Goal: Communication & Community: Answer question/provide support

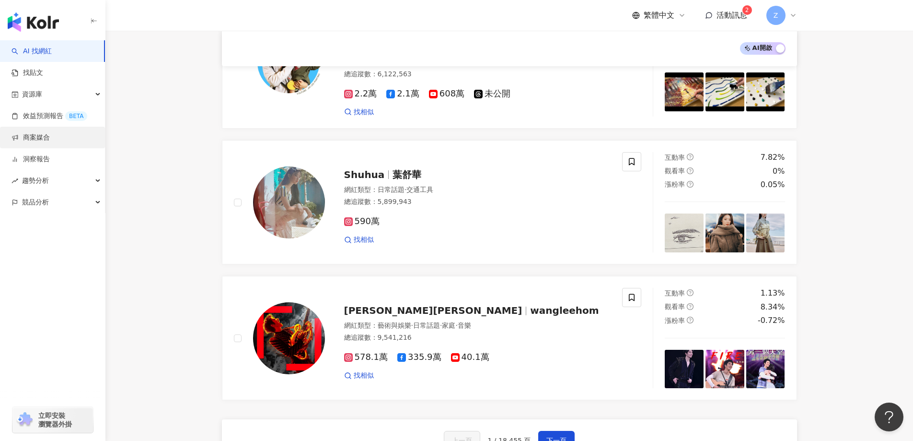
click at [50, 137] on link "商案媒合" at bounding box center [31, 138] width 38 height 10
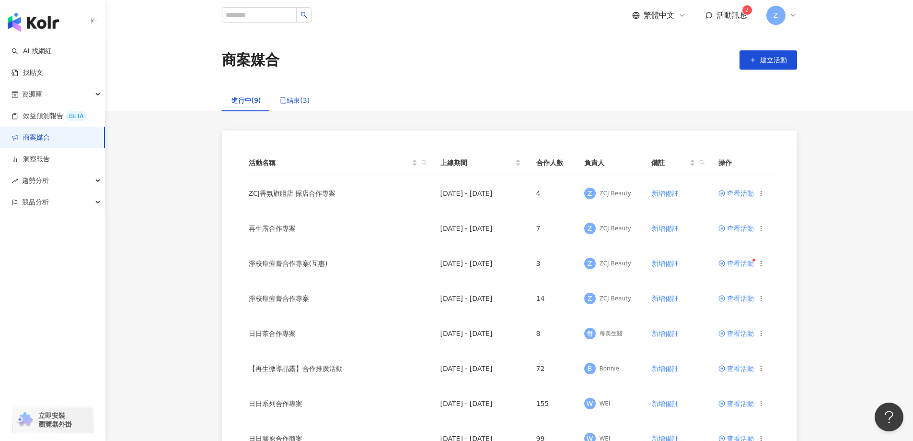
click at [296, 102] on div "已結束(3)" at bounding box center [295, 100] width 30 height 11
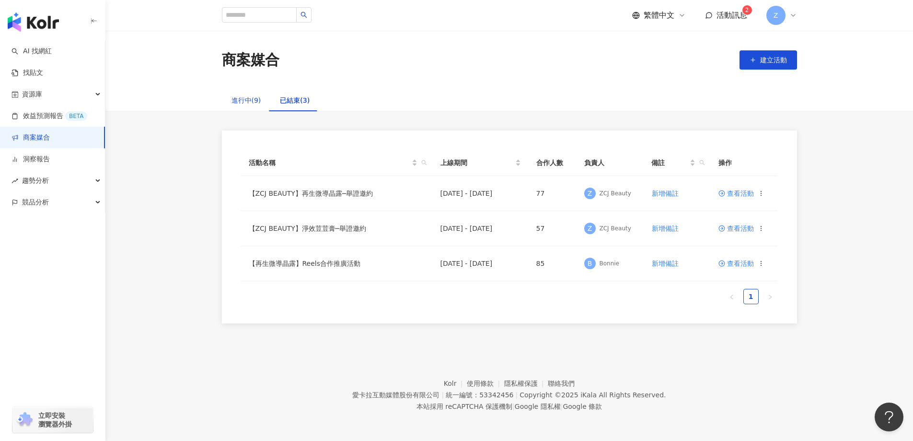
click at [239, 95] on div "進行中(9)" at bounding box center [247, 100] width 30 height 11
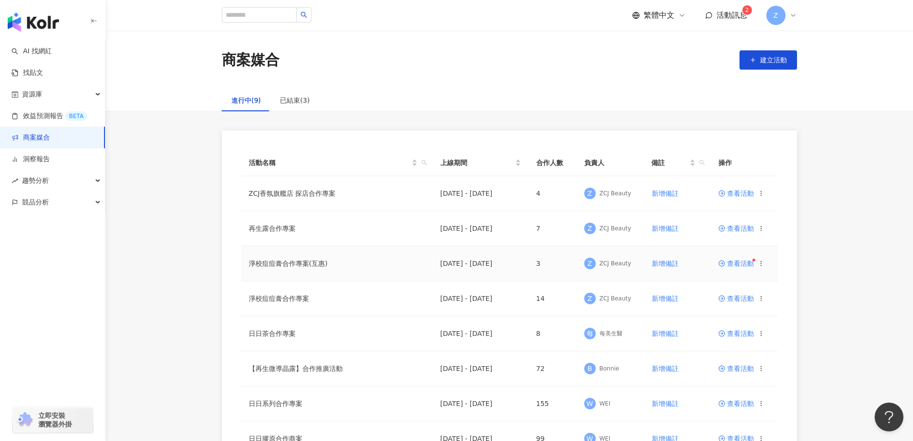
click at [735, 266] on span "查看活動" at bounding box center [736, 263] width 35 height 7
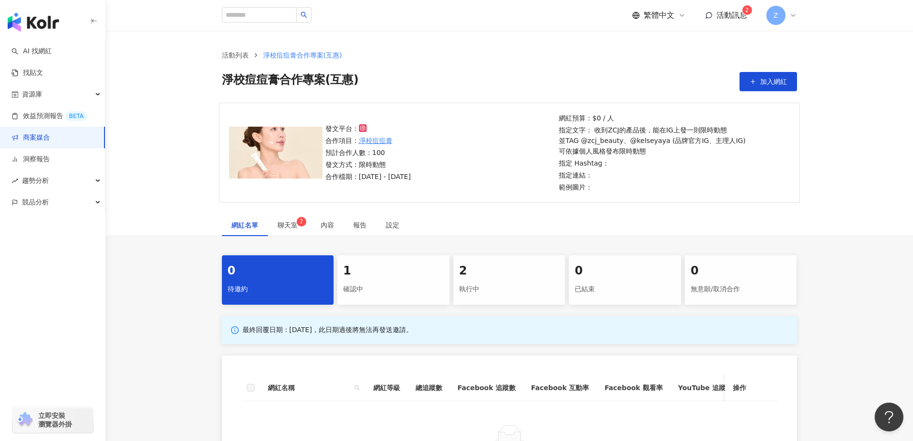
click at [399, 288] on div "確認中" at bounding box center [393, 289] width 101 height 16
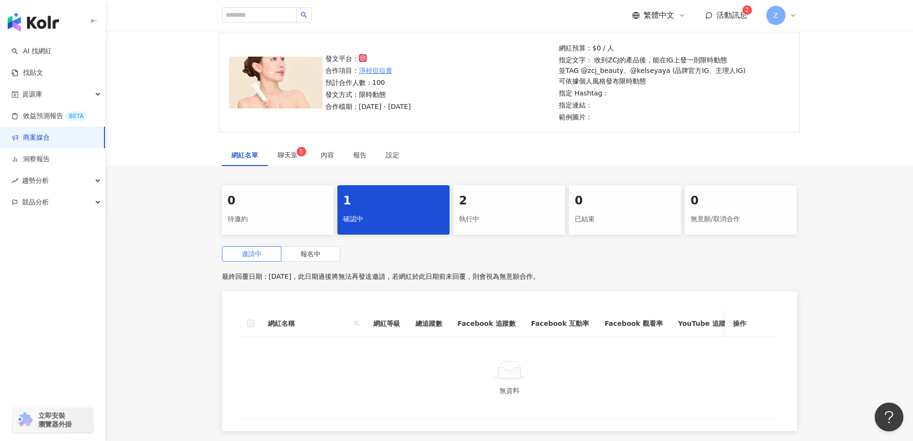
scroll to position [179, 0]
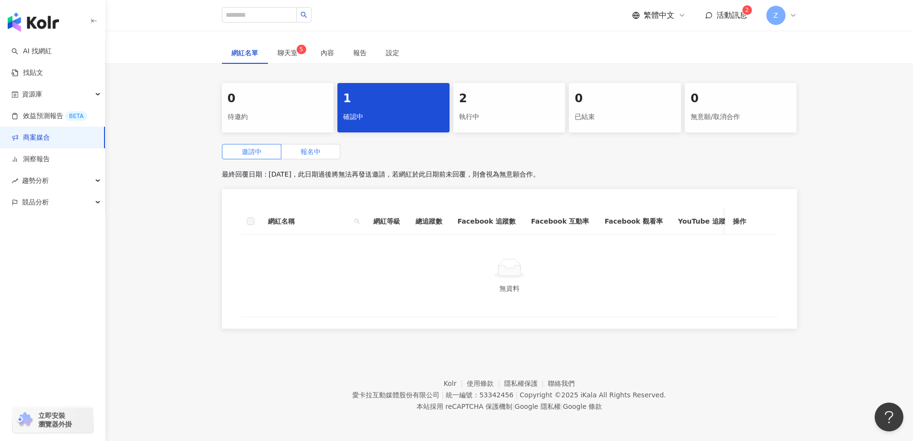
click at [325, 149] on label "報名中" at bounding box center [310, 151] width 59 height 15
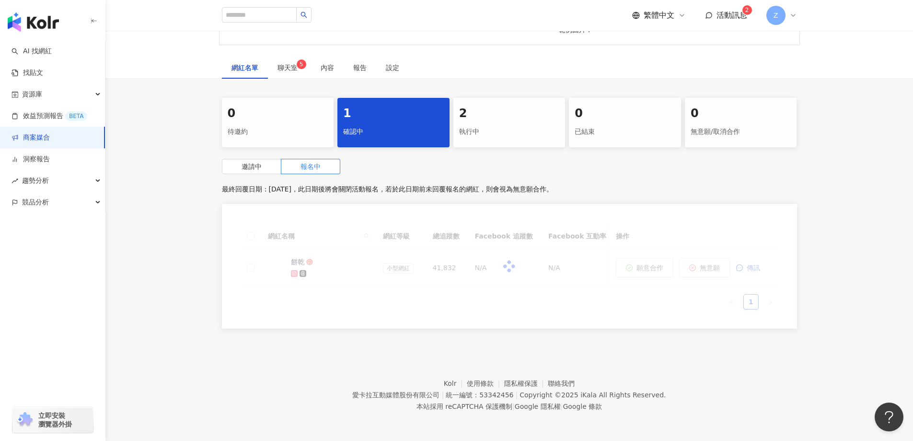
scroll to position [164, 0]
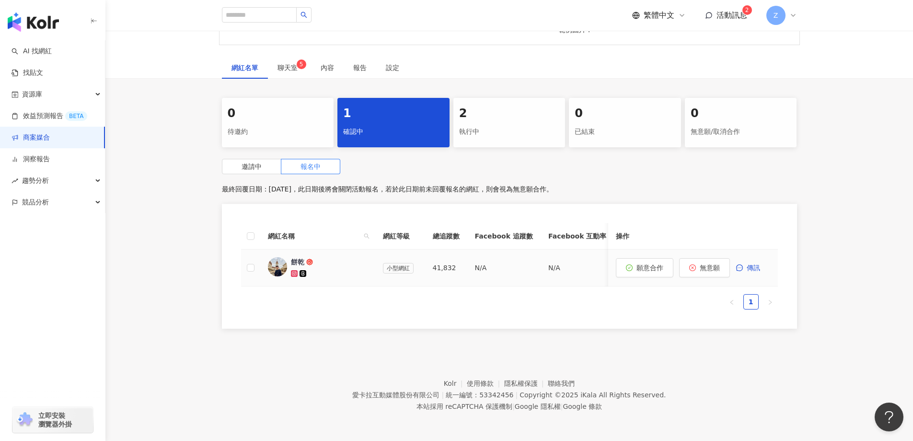
click at [297, 257] on div "餅乾" at bounding box center [297, 262] width 13 height 10
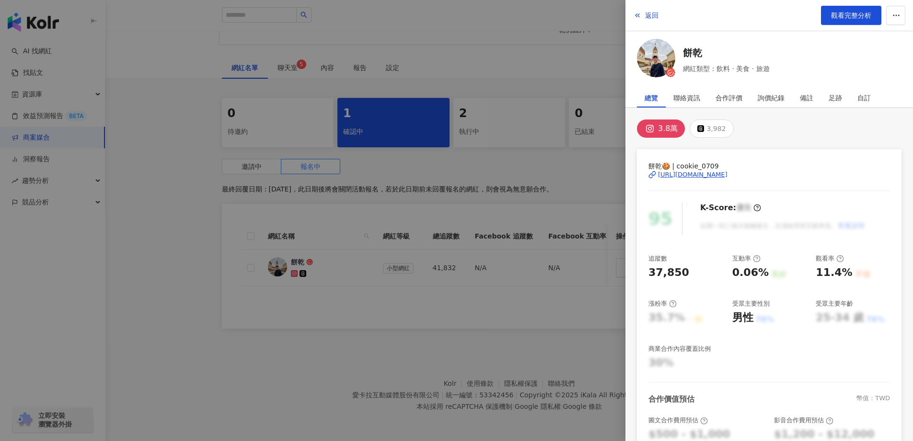
click at [666, 130] on div "3.8萬" at bounding box center [668, 128] width 20 height 13
click at [680, 177] on div "[URL][DOMAIN_NAME]" at bounding box center [693, 174] width 70 height 9
click at [553, 163] on div at bounding box center [456, 220] width 913 height 441
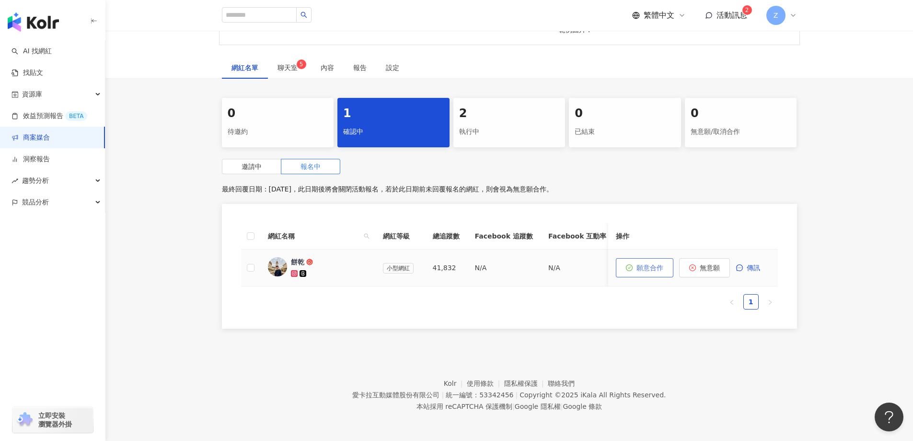
click at [648, 264] on span "願意合作" at bounding box center [650, 268] width 27 height 8
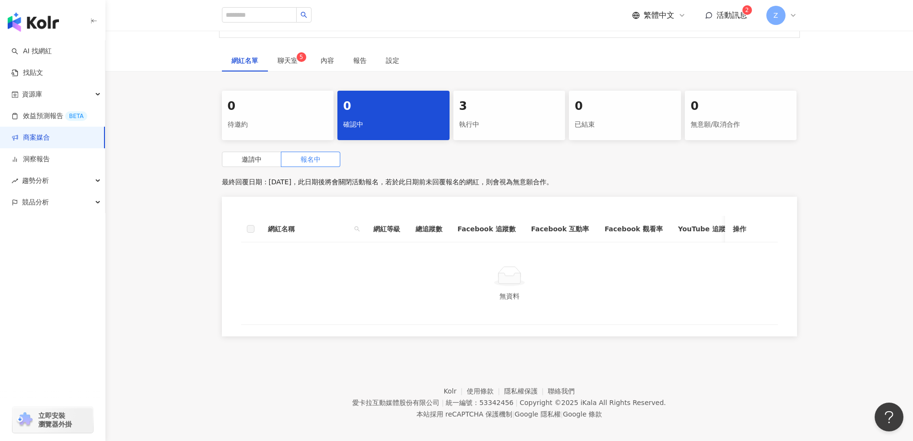
click at [526, 136] on div "3 執行中" at bounding box center [510, 115] width 112 height 49
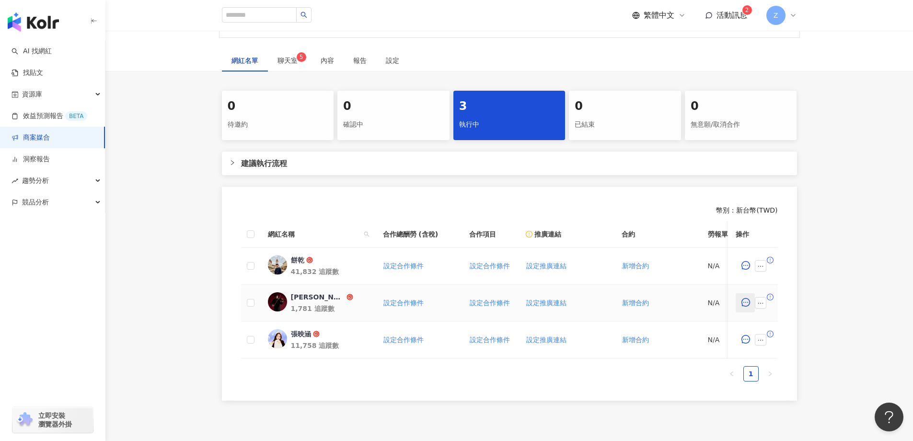
click at [746, 299] on icon "message" at bounding box center [745, 302] width 9 height 9
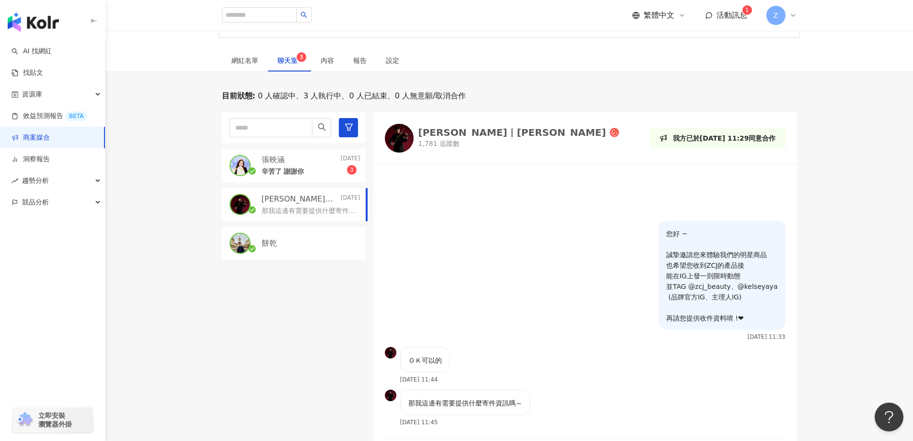
scroll to position [212, 0]
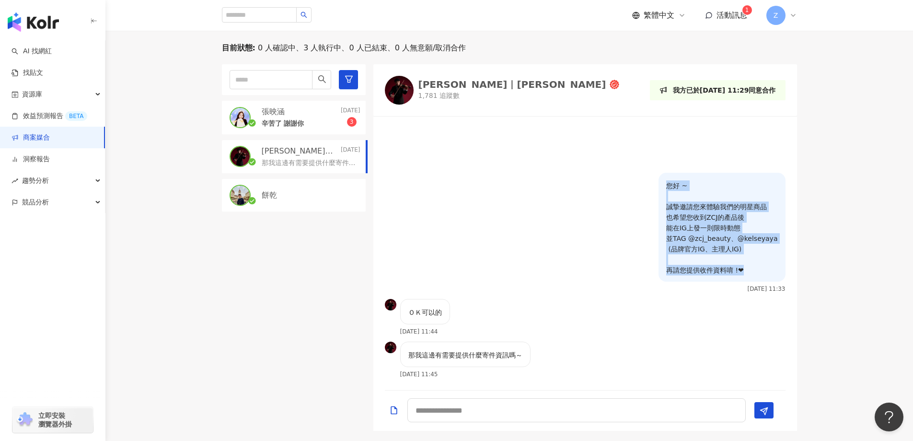
drag, startPoint x: 755, startPoint y: 270, endPoint x: 664, endPoint y: 181, distance: 127.1
click at [664, 181] on div "您好 ~ 誠摯邀請您來體驗我們的明星商品 也希望您收到ZCJ的產品後 能在IG上發一則限時動態 並TAG @zcj_beauty、@kelseyaya (品牌…" at bounding box center [585, 236] width 424 height 126
copy p "您好 ~ 誠摯邀請您來體驗我們的明星商品 也希望您收到ZCJ的產品後 能在IG上發一則限時動態 並TAG @zcj_beauty、@kelseyaya (品牌…"
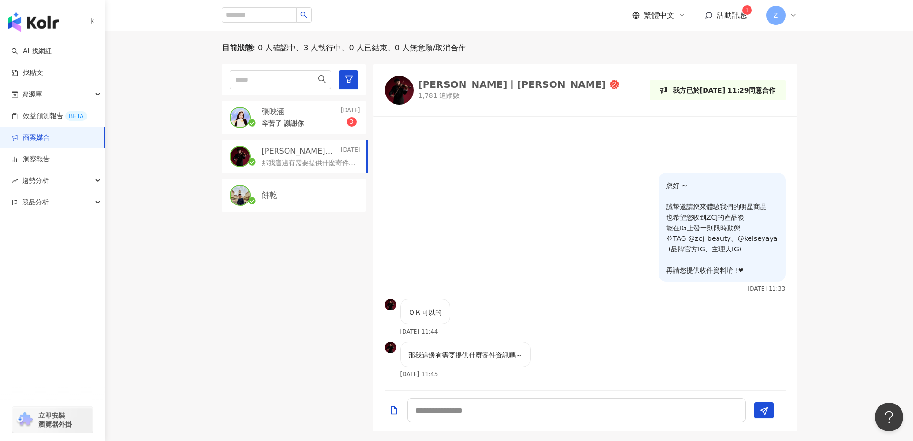
click at [287, 117] on div "辛苦了 謝謝你 3" at bounding box center [311, 123] width 99 height 12
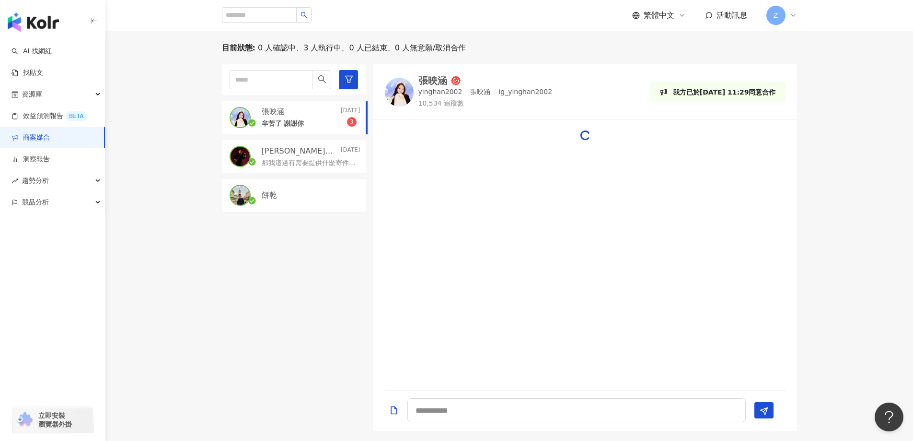
scroll to position [17, 0]
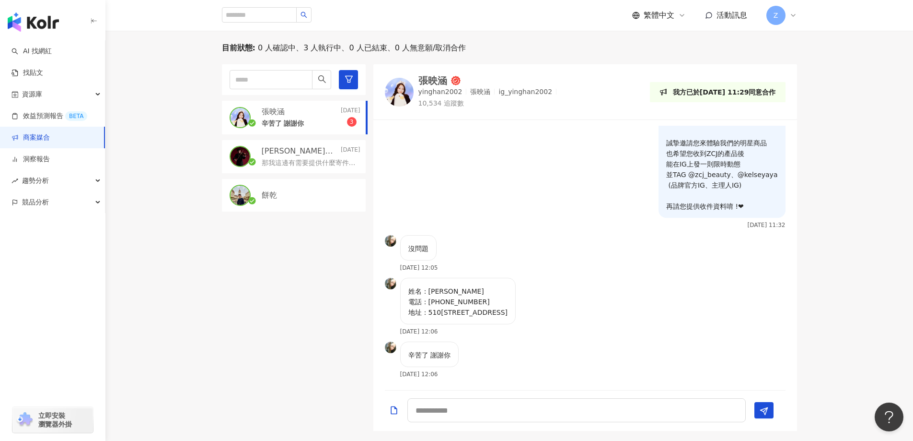
click at [279, 198] on div "餅乾" at bounding box center [311, 195] width 99 height 11
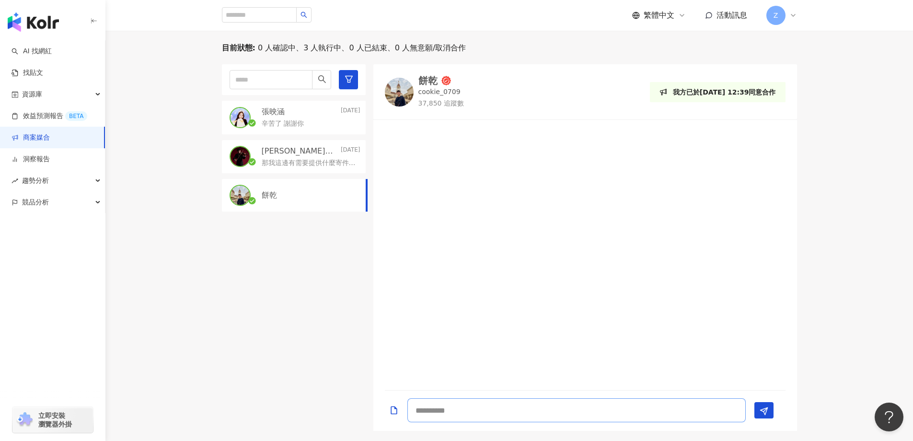
click at [508, 414] on textarea at bounding box center [577, 410] width 338 height 24
paste textarea "**********"
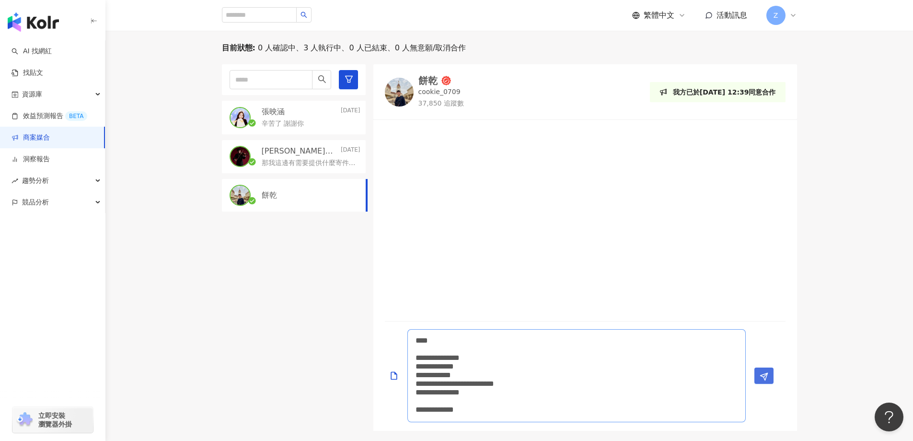
type textarea "**********"
click at [764, 378] on polygon "Send" at bounding box center [763, 376] width 7 height 7
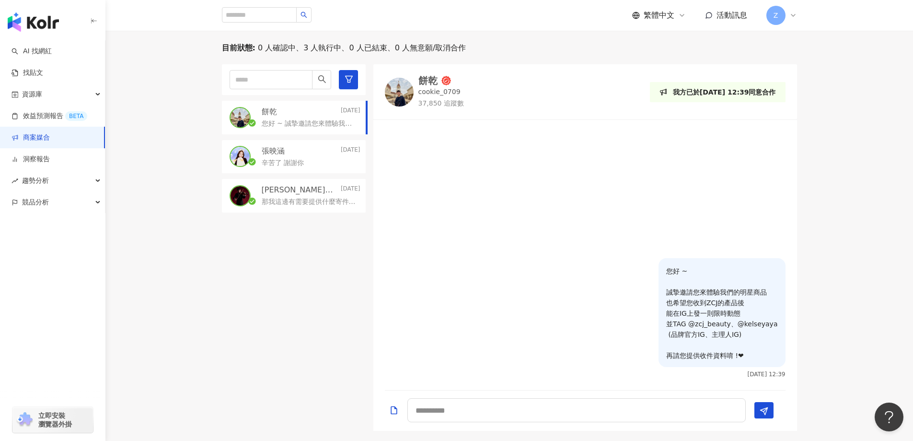
click at [265, 199] on p "那我這邊有需要提供什麼寄件資訊嗎～" at bounding box center [309, 202] width 95 height 10
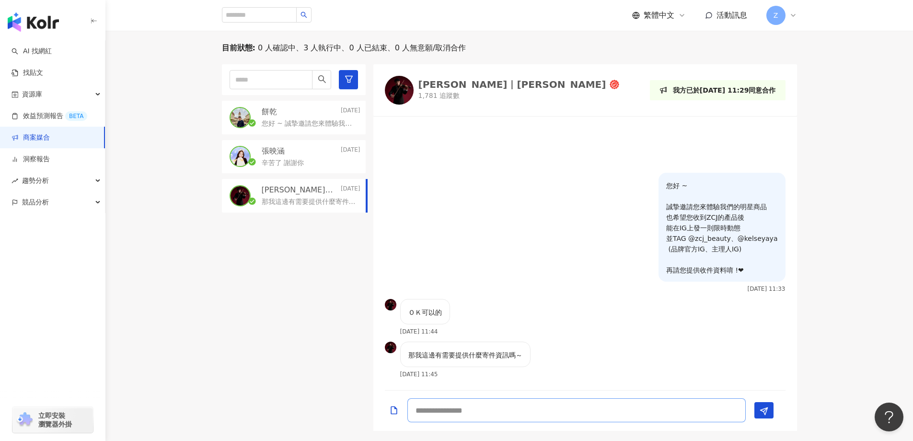
click at [505, 412] on textarea at bounding box center [577, 410] width 338 height 24
type textarea "**********"
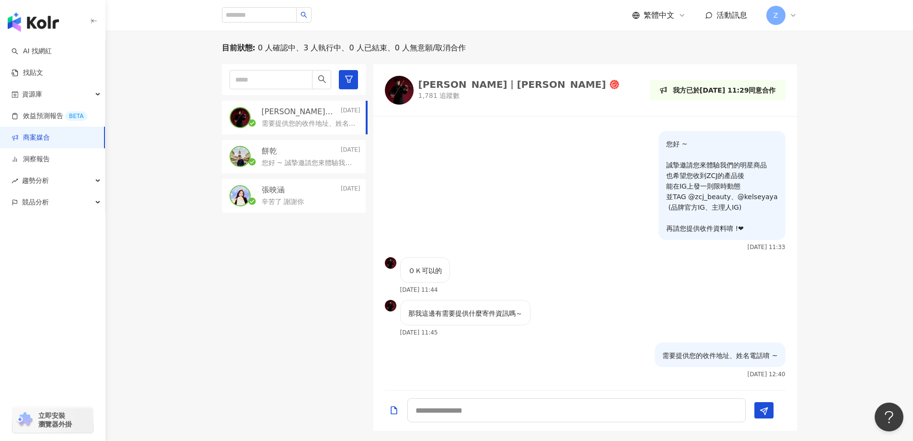
click at [283, 200] on p "辛苦了 謝謝你" at bounding box center [283, 202] width 42 height 10
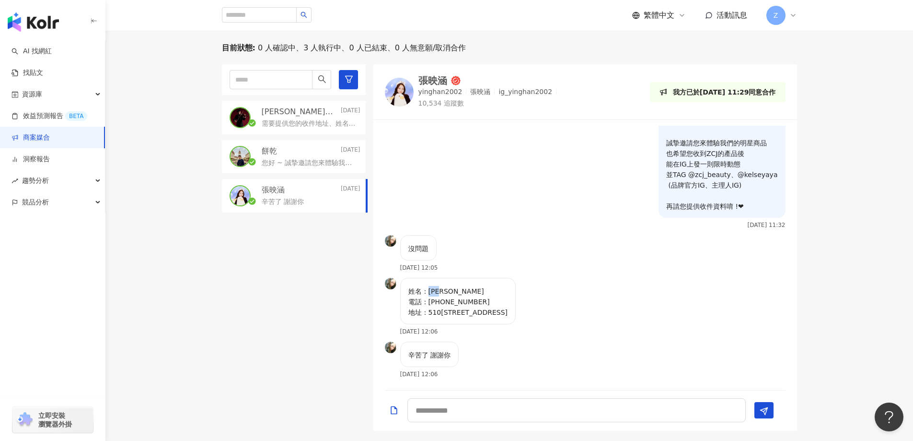
drag, startPoint x: 431, startPoint y: 290, endPoint x: 447, endPoint y: 292, distance: 16.4
click at [447, 292] on p "姓名：[PERSON_NAME] 電話：[PHONE_NUMBER] 地址：510[STREET_ADDRESS]" at bounding box center [458, 302] width 100 height 32
copy p "張映涵"
click at [455, 302] on p "姓名：[PERSON_NAME] 電話：[PHONE_NUMBER] 地址：510[STREET_ADDRESS]" at bounding box center [458, 302] width 100 height 32
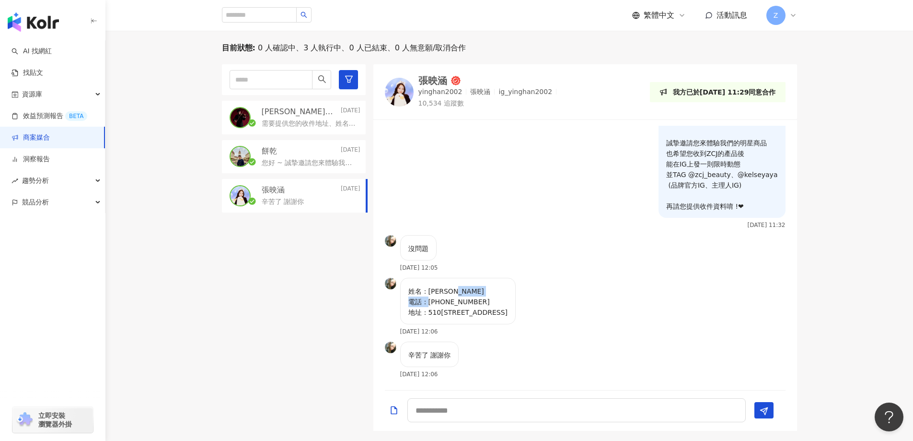
copy p "0928190873"
drag, startPoint x: 439, startPoint y: 312, endPoint x: 562, endPoint y: 320, distance: 123.0
click at [516, 320] on div "姓名：[PERSON_NAME] 電話：[PHONE_NUMBER] 地址：510[STREET_ADDRESS]" at bounding box center [458, 301] width 116 height 47
copy p "[STREET_ADDRESS]"
click at [473, 407] on textarea at bounding box center [577, 410] width 338 height 24
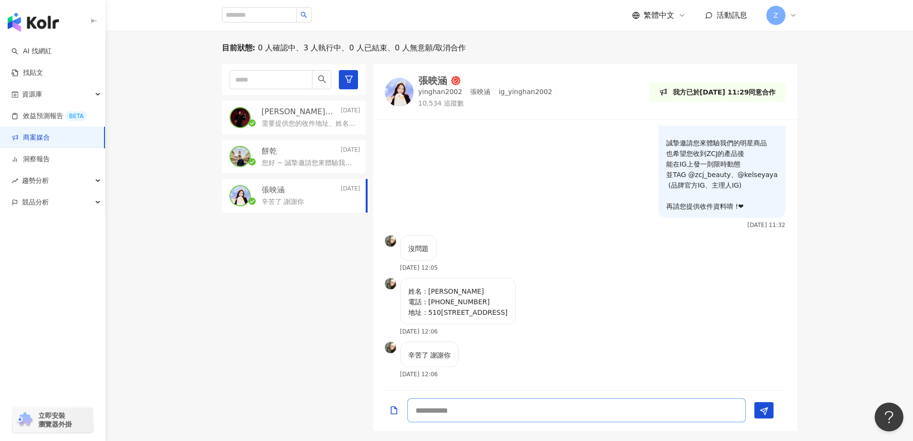
paste textarea "**********"
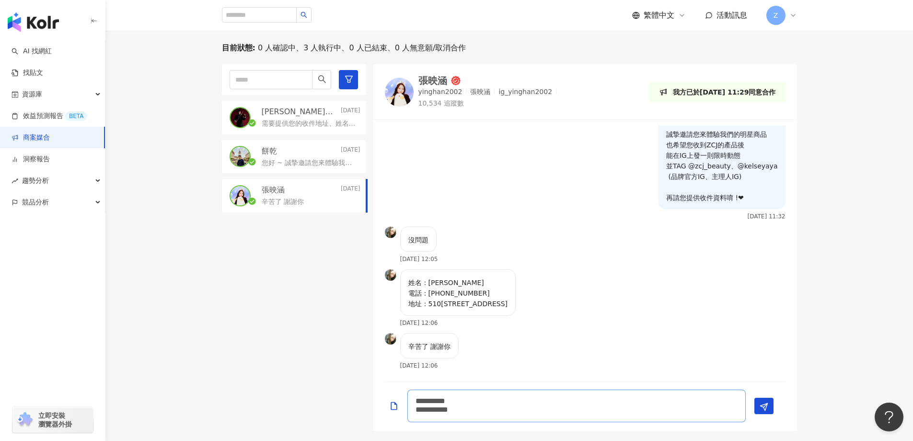
drag, startPoint x: 490, startPoint y: 399, endPoint x: 433, endPoint y: 401, distance: 57.6
click at [433, 401] on textarea "**********" at bounding box center [577, 405] width 338 height 33
type textarea "**********"
click at [764, 408] on polygon "Send" at bounding box center [763, 406] width 7 height 7
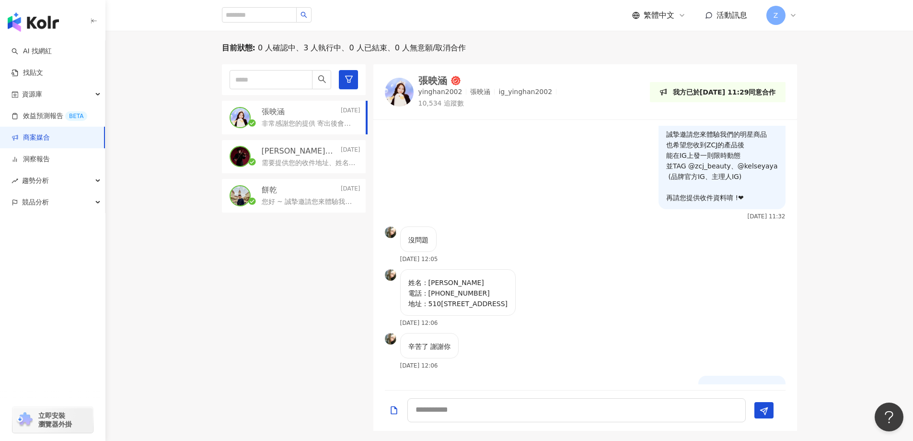
scroll to position [69, 0]
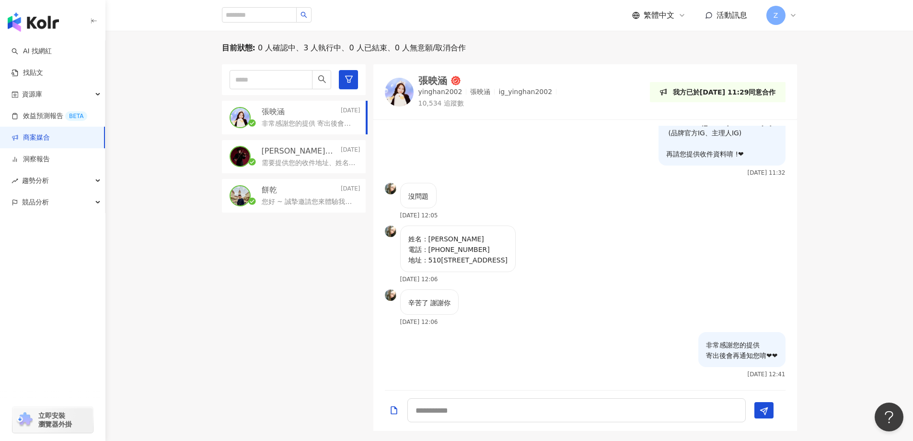
click at [50, 142] on link "商案媒合" at bounding box center [31, 138] width 38 height 10
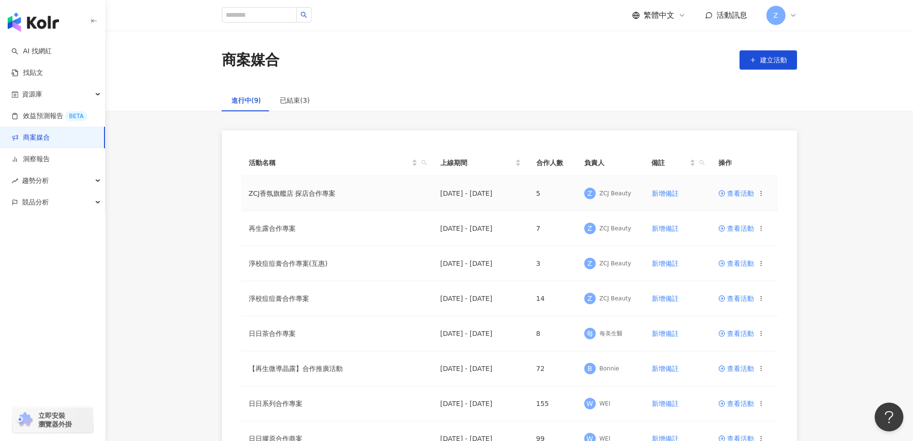
click at [723, 195] on icon at bounding box center [722, 193] width 7 height 7
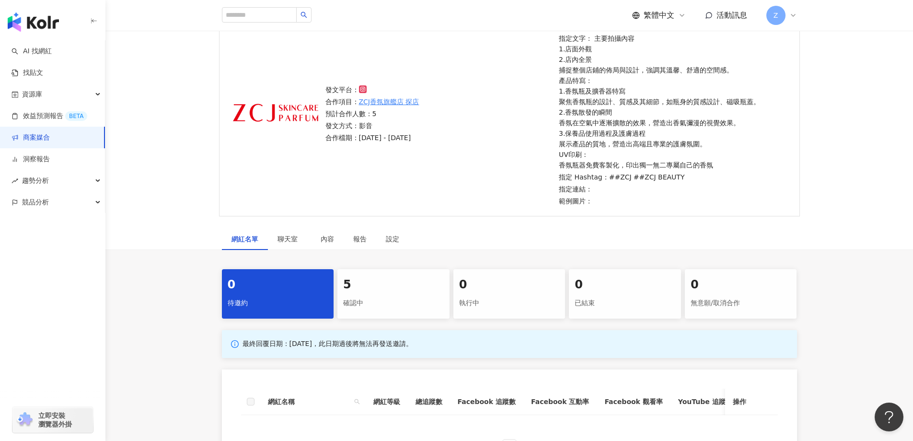
scroll to position [96, 0]
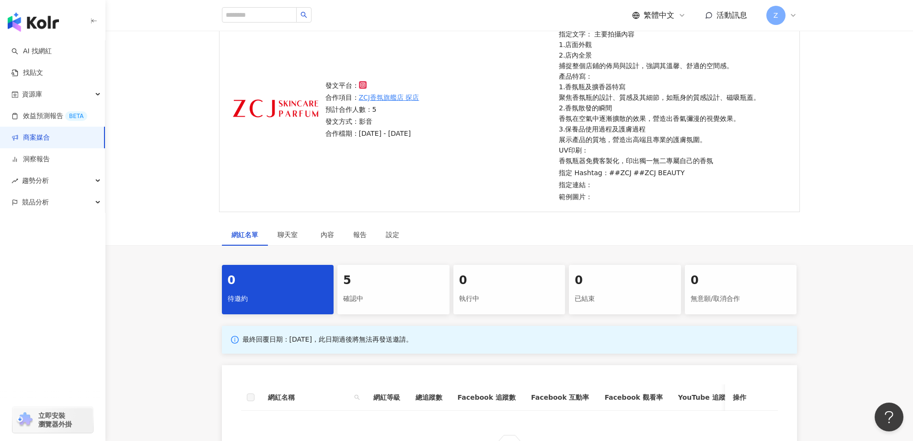
click at [367, 297] on div "確認中" at bounding box center [393, 299] width 101 height 16
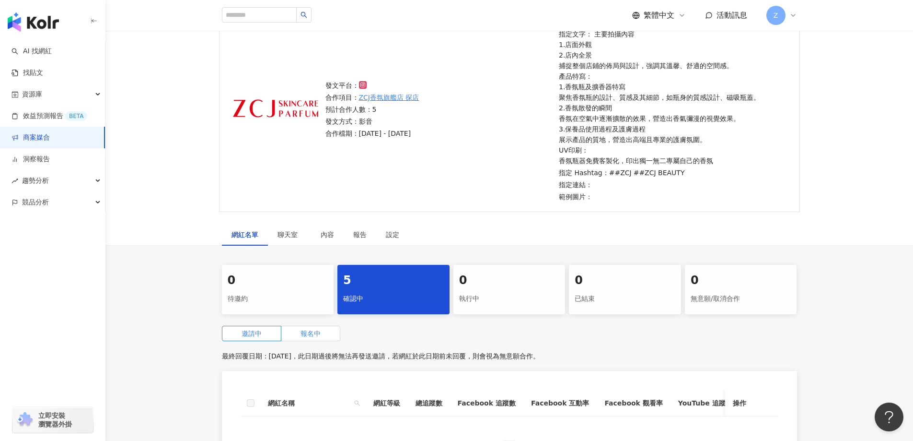
click at [319, 338] on label "報名中" at bounding box center [310, 333] width 59 height 15
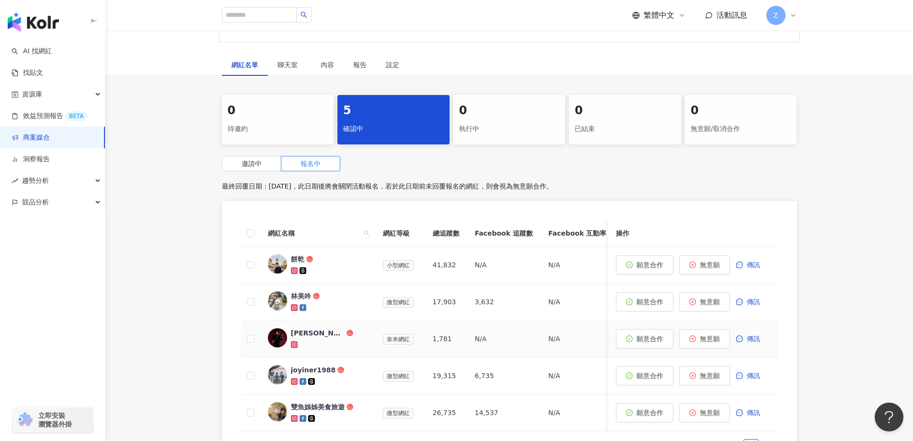
scroll to position [288, 0]
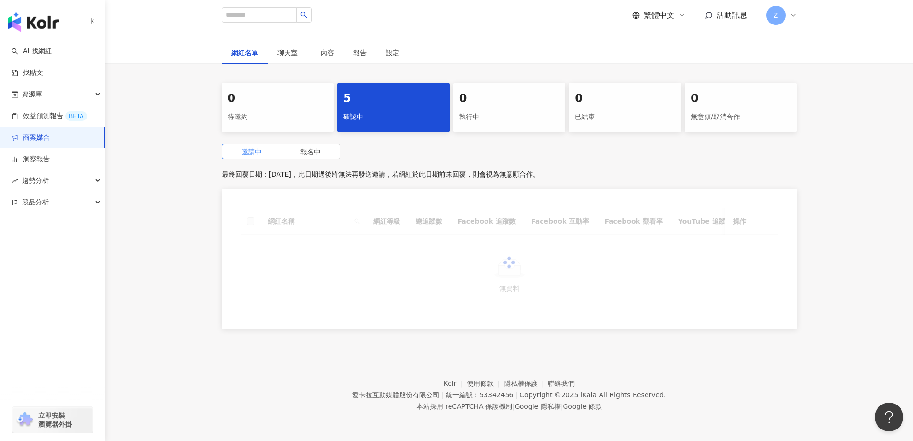
scroll to position [96, 0]
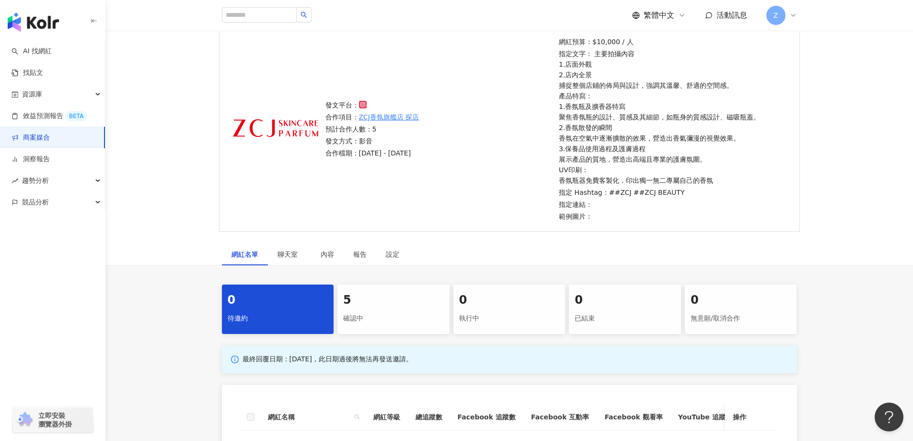
scroll to position [144, 0]
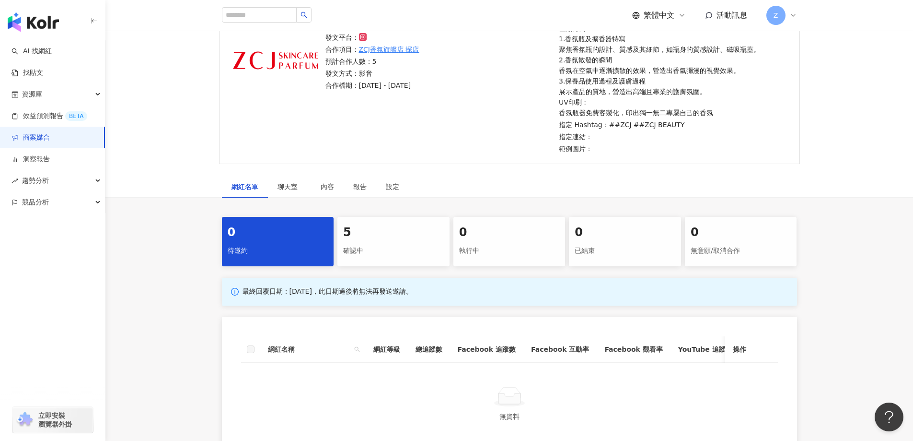
click at [46, 133] on link "商案媒合" at bounding box center [31, 138] width 38 height 10
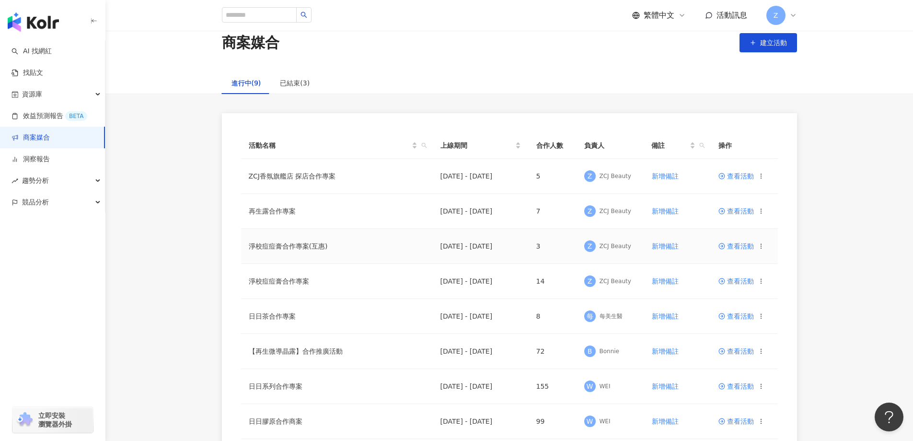
scroll to position [48, 0]
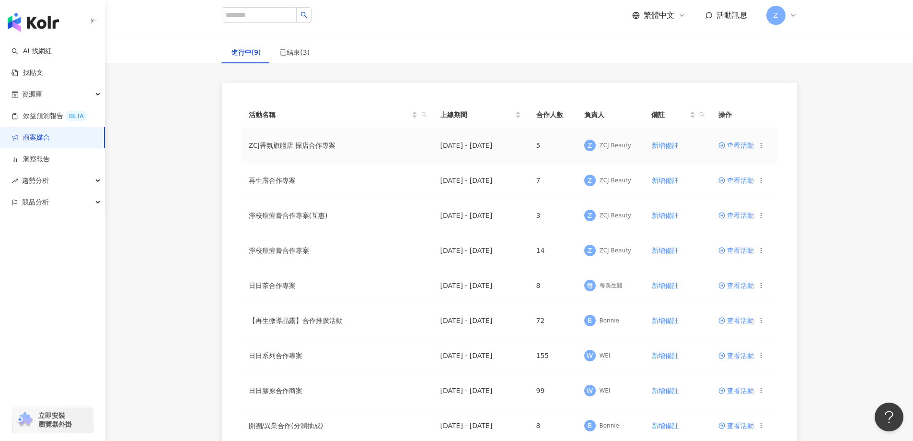
click at [735, 149] on span "查看活動" at bounding box center [736, 145] width 35 height 7
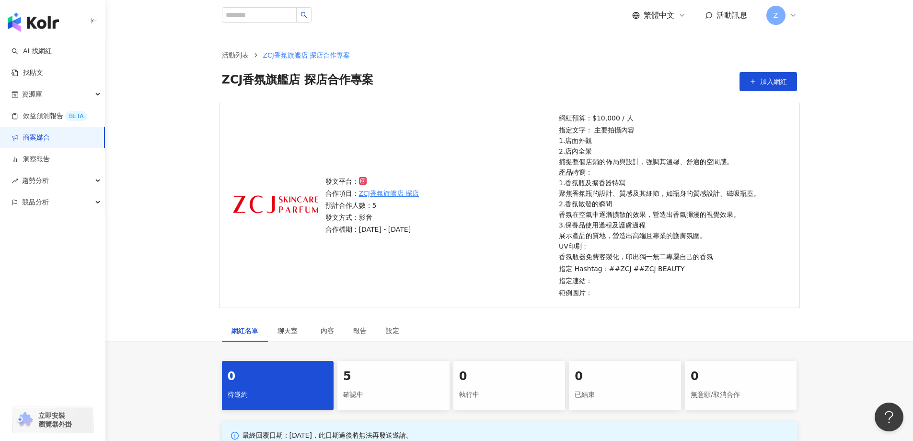
click at [375, 381] on div "5" at bounding box center [393, 376] width 101 height 16
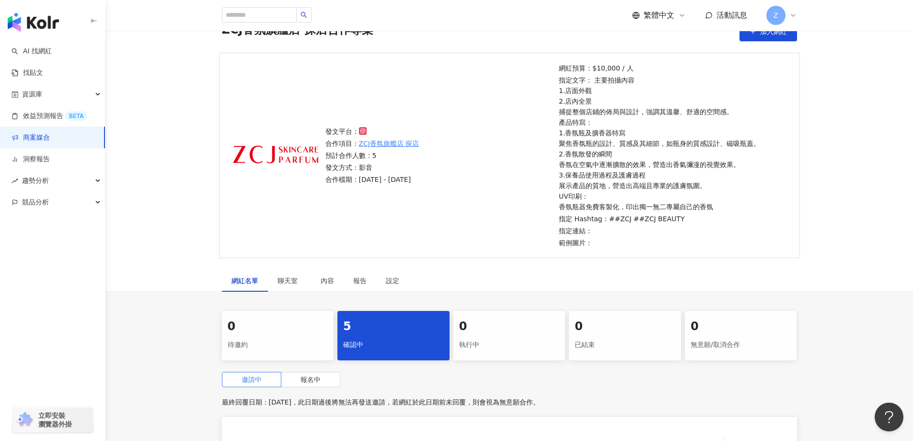
scroll to position [96, 0]
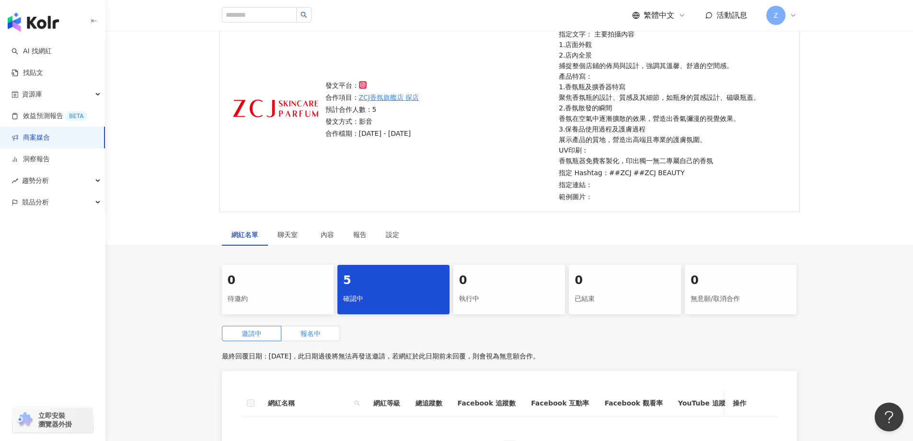
click at [305, 333] on span "報名中" at bounding box center [311, 333] width 20 height 8
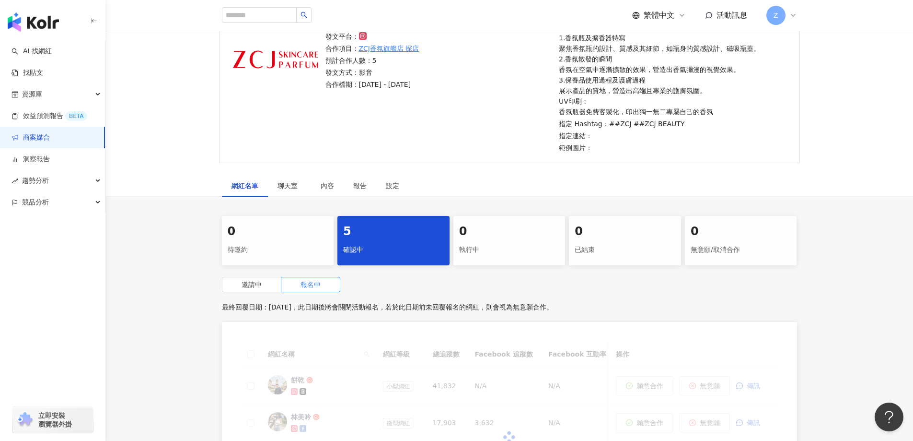
scroll to position [192, 0]
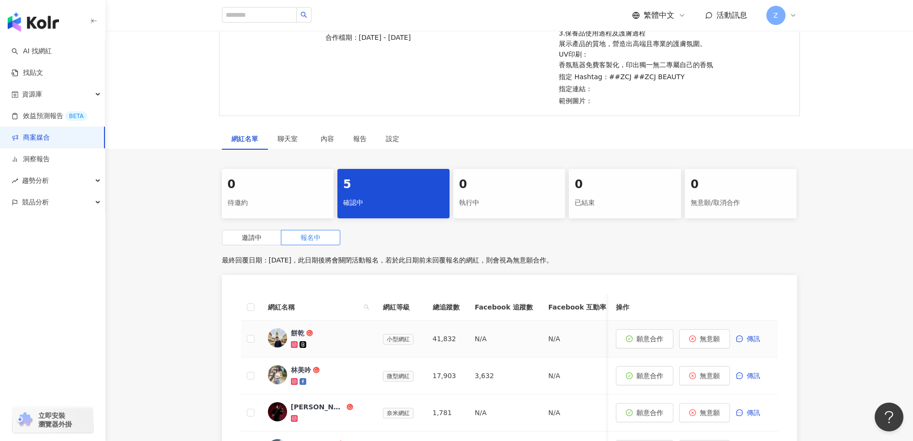
click at [303, 334] on div "餅乾" at bounding box center [297, 333] width 13 height 10
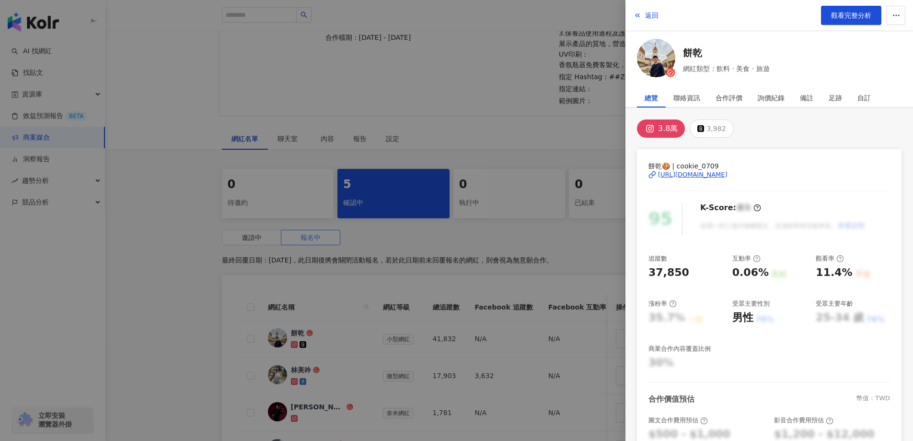
click at [728, 172] on div "[URL][DOMAIN_NAME]" at bounding box center [693, 174] width 70 height 9
click at [417, 140] on div at bounding box center [456, 220] width 913 height 441
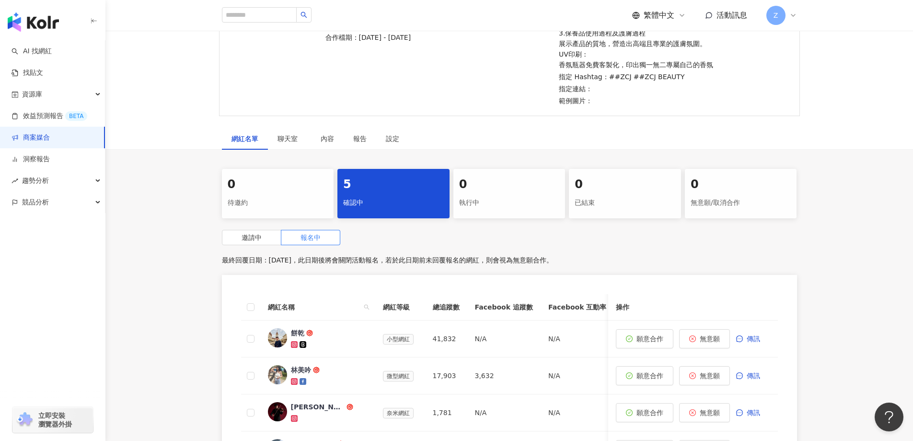
click at [50, 135] on link "商案媒合" at bounding box center [31, 138] width 38 height 10
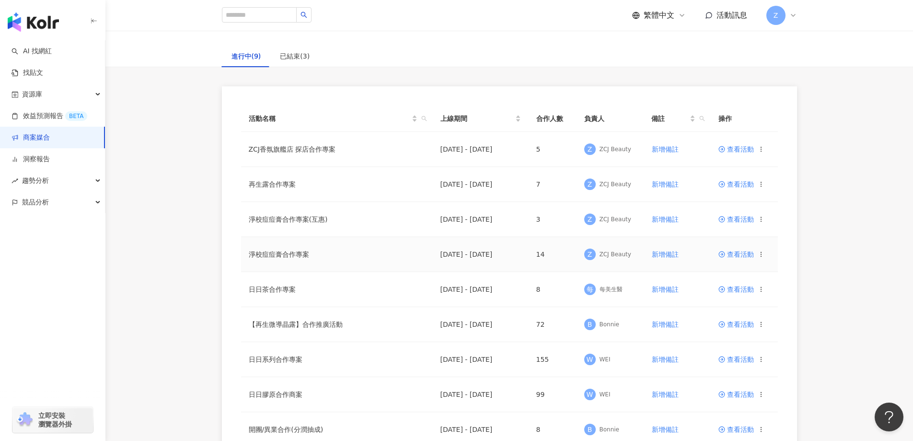
scroll to position [96, 0]
